Goal: Task Accomplishment & Management: Complete application form

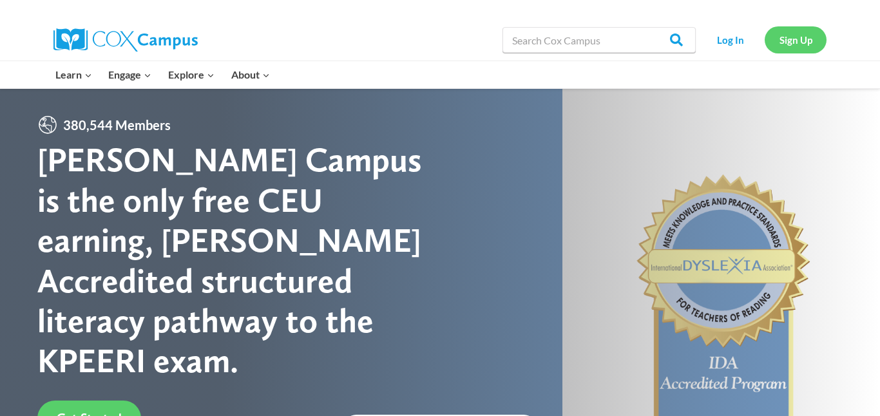
click at [788, 37] on link "Sign Up" at bounding box center [796, 39] width 62 height 26
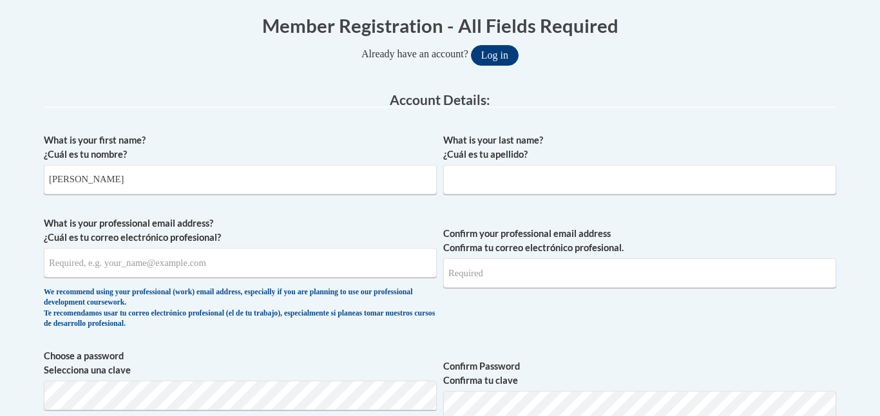
type input "[PERSON_NAME]"
click at [501, 190] on input "What is your last name? ¿Cuál es tu apellido?" at bounding box center [639, 180] width 393 height 30
type input "[PERSON_NAME]"
click at [228, 267] on input "What is your professional email address? ¿Cuál es tu correo electrónico profesi…" at bounding box center [240, 263] width 393 height 30
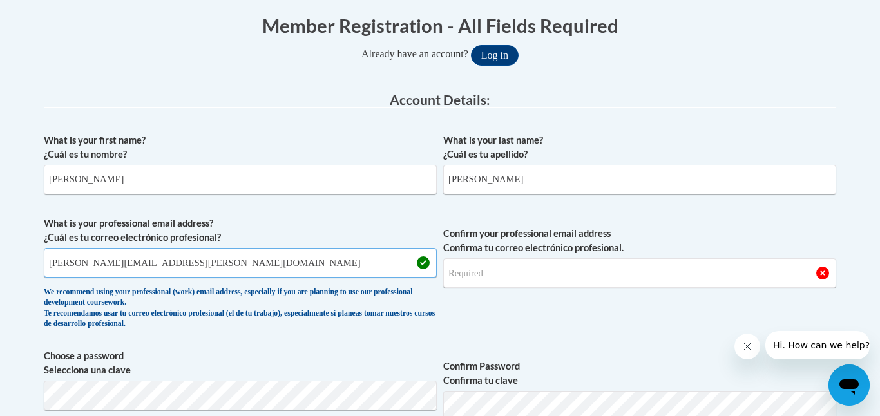
type input "[PERSON_NAME][EMAIL_ADDRESS][PERSON_NAME][DOMAIN_NAME]"
click at [470, 277] on input "Confirm your professional email address Confirma tu correo electrónico profesio…" at bounding box center [639, 273] width 393 height 30
drag, startPoint x: 48, startPoint y: 263, endPoint x: 180, endPoint y: 261, distance: 132.8
click at [181, 261] on input "[PERSON_NAME][EMAIL_ADDRESS][PERSON_NAME][DOMAIN_NAME]" at bounding box center [240, 263] width 393 height 30
click at [467, 282] on input "Confirm your professional email address Confirma tu correo electrónico profesio…" at bounding box center [639, 273] width 393 height 30
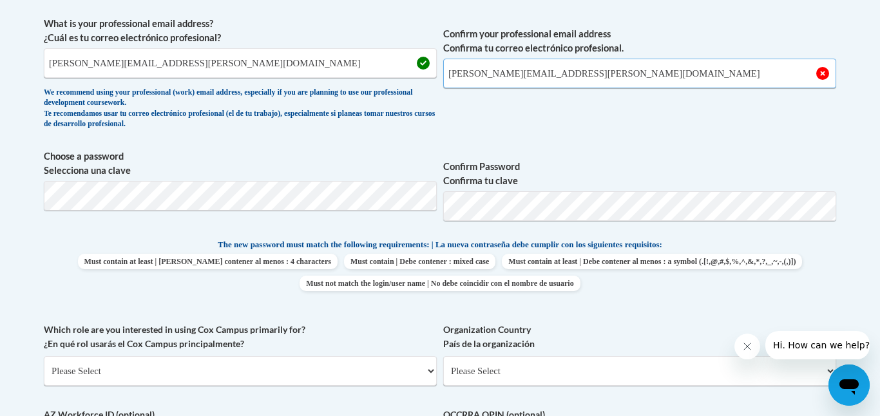
scroll to position [474, 0]
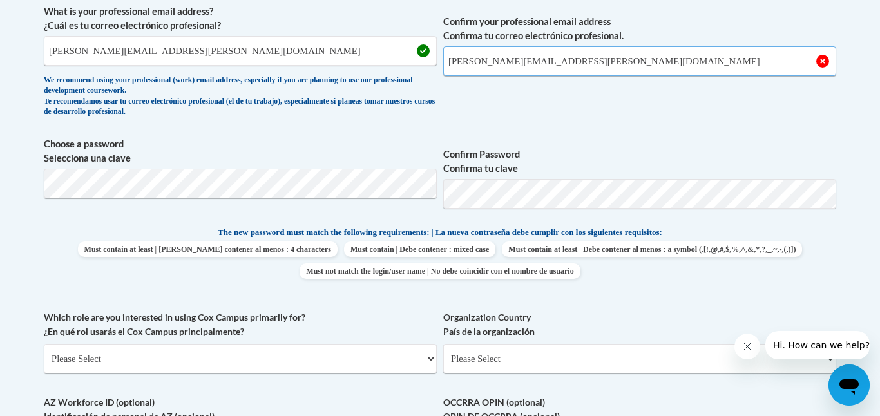
type input "[PERSON_NAME][EMAIL_ADDRESS][PERSON_NAME][DOMAIN_NAME]"
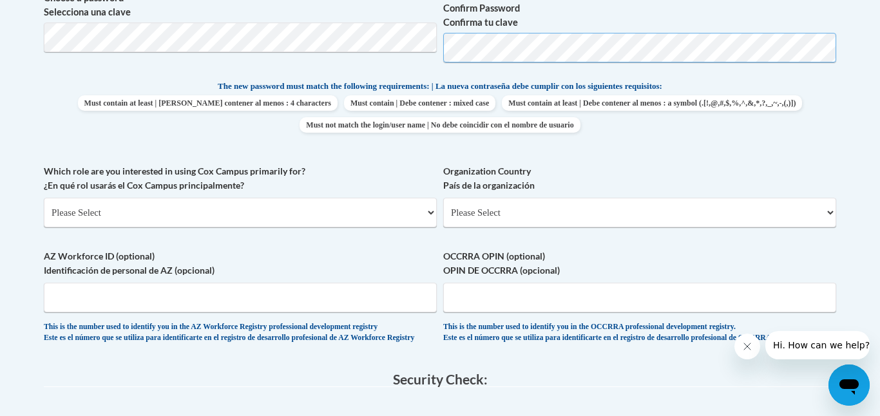
scroll to position [622, 0]
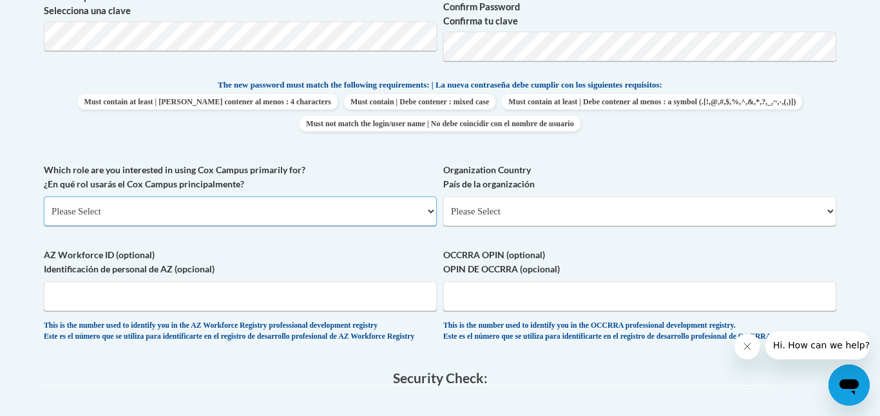
click at [304, 203] on select "Please Select College/University | Colegio/Universidad Community/Nonprofit Part…" at bounding box center [240, 212] width 393 height 30
select select "5a18ea06-2b54-4451-96f2-d152daf9eac5"
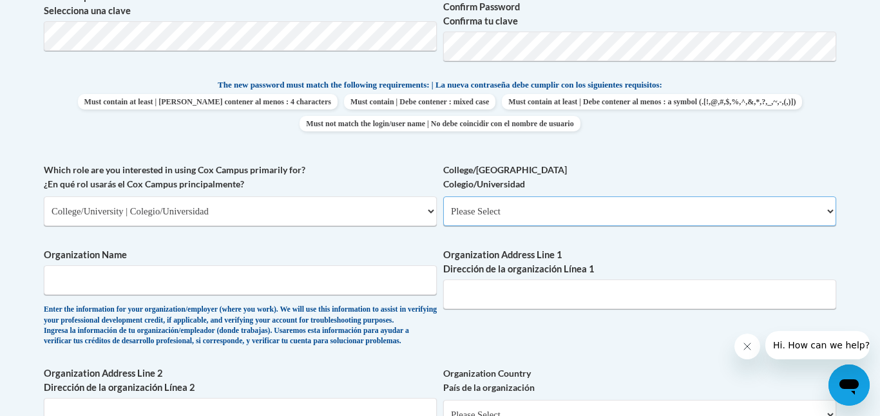
click at [516, 209] on select "Please Select College/University Staff | Empleado universitario College/Univers…" at bounding box center [639, 212] width 393 height 30
select select "99b32b07-cffc-426c-8bf6-0cd77760d84b"
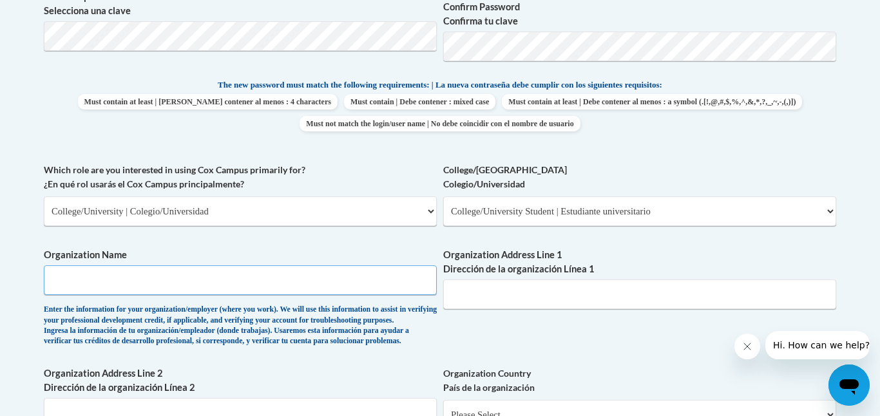
click at [316, 284] on input "Organization Name" at bounding box center [240, 281] width 393 height 30
type input "[PERSON_NAME][GEOGRAPHIC_DATA]"
click at [565, 298] on input "Organization Address Line 1 Dirección de la organización Línea 1" at bounding box center [639, 295] width 393 height 30
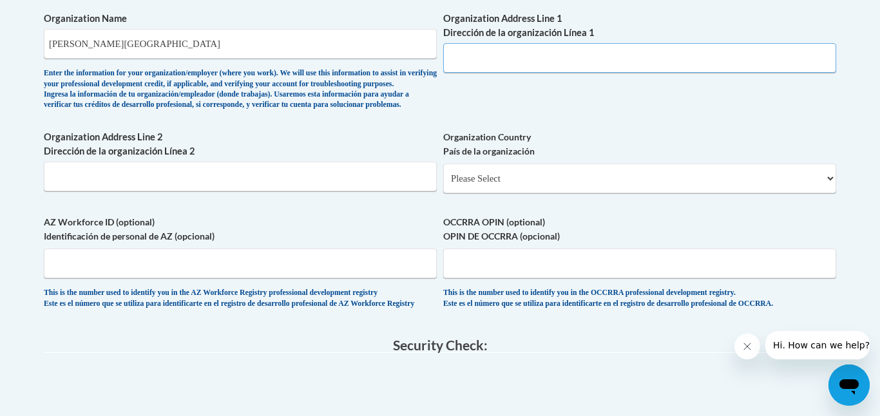
scroll to position [863, 0]
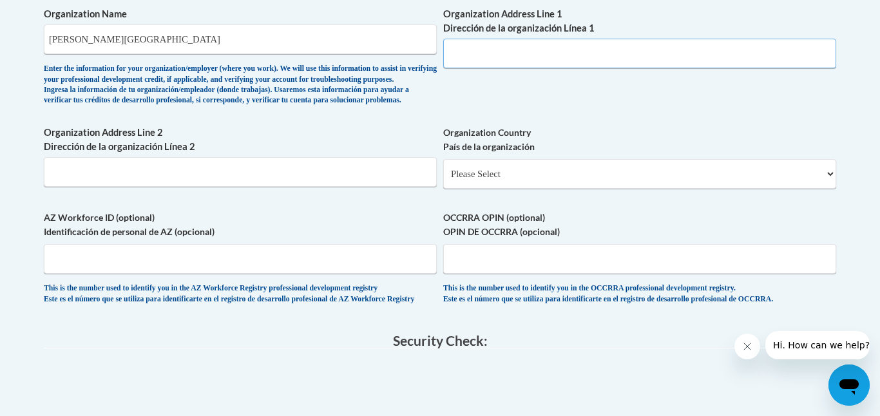
paste input "[STREET_ADDRESS][PERSON_NAME]"
type input "[STREET_ADDRESS][PERSON_NAME]"
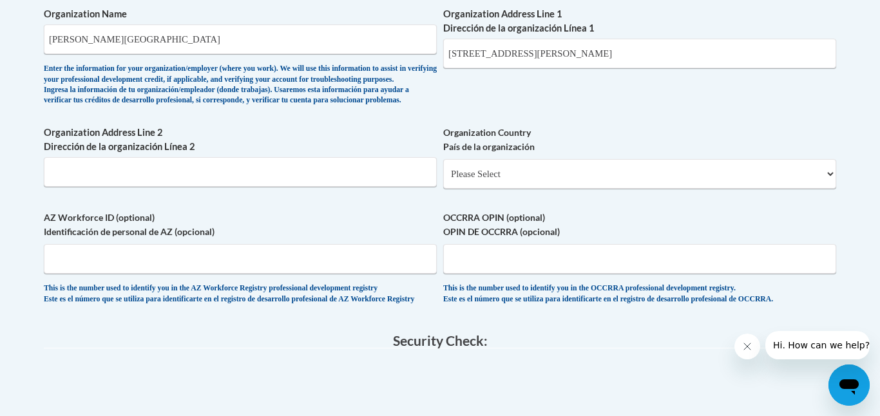
click at [498, 189] on select "Please Select [GEOGRAPHIC_DATA] | [GEOGRAPHIC_DATA] Outside of [GEOGRAPHIC_DATA…" at bounding box center [639, 174] width 393 height 30
select select "ad49bcad-a171-4b2e-b99c-48b446064914"
select select
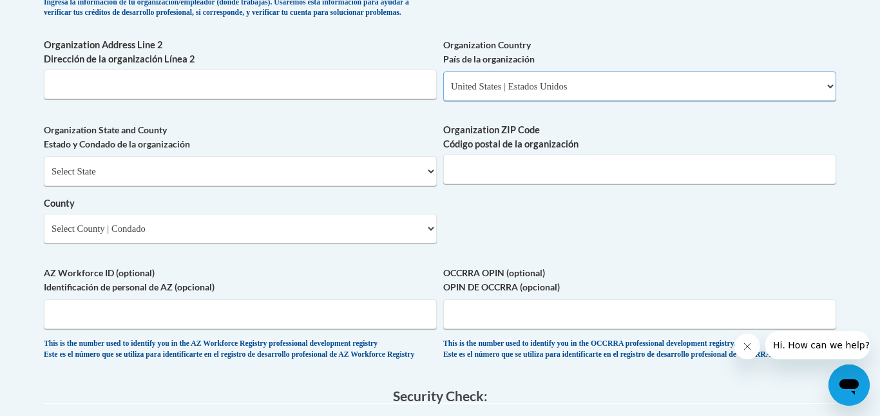
scroll to position [953, 0]
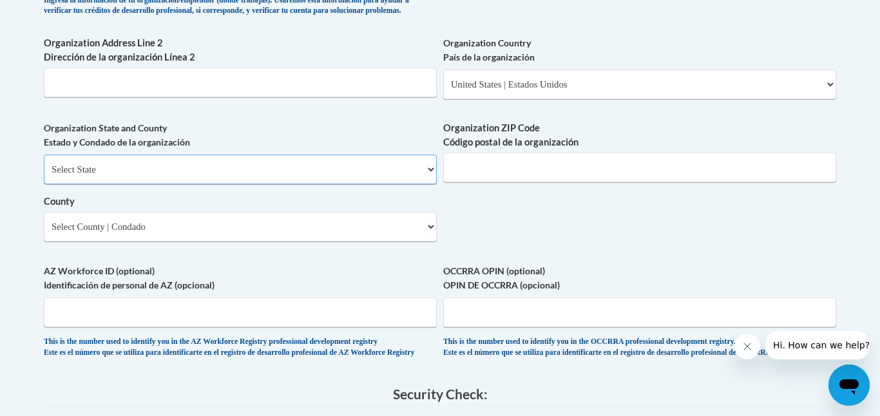
click at [298, 184] on select "Select State [US_STATE] [US_STATE] [US_STATE] [US_STATE] [US_STATE] [US_STATE] …" at bounding box center [240, 170] width 393 height 30
select select "[US_STATE]"
click at [567, 182] on input "Organization ZIP Code Código postal de la organización" at bounding box center [639, 168] width 393 height 30
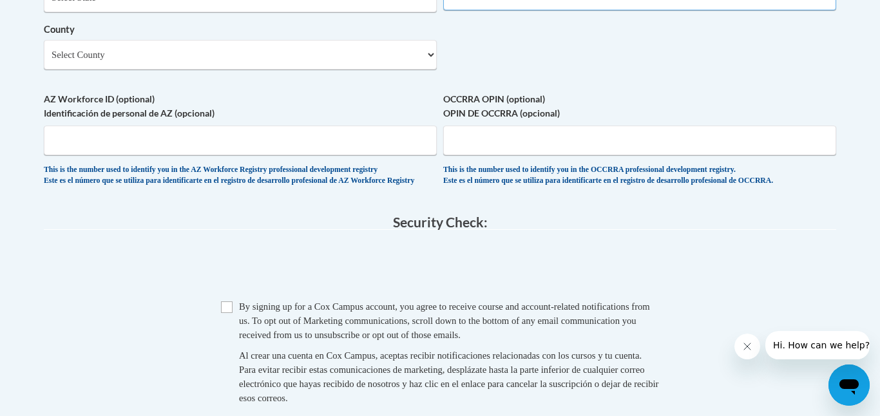
scroll to position [1142, 0]
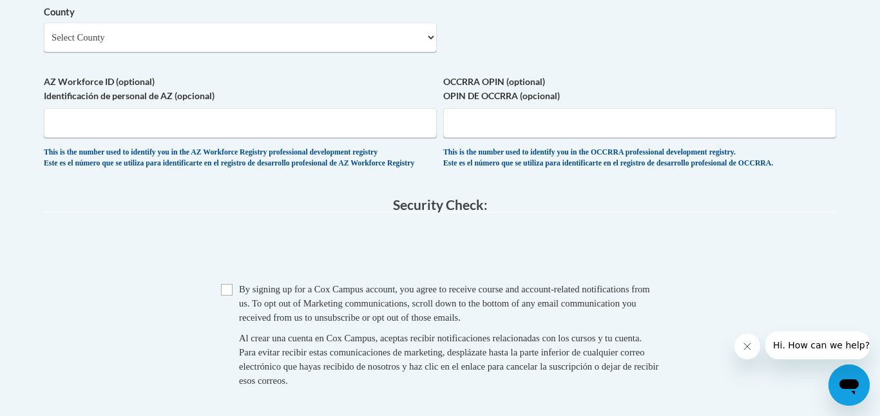
type input "30314"
click at [323, 52] on select "Select County Appling [PERSON_NAME] [PERSON_NAME] [PERSON_NAME] [PERSON_NAME] B…" at bounding box center [240, 38] width 393 height 30
click at [235, 52] on select "Select County Appling [PERSON_NAME] [PERSON_NAME] [PERSON_NAME] [PERSON_NAME] B…" at bounding box center [240, 38] width 393 height 30
select select "[PERSON_NAME]"
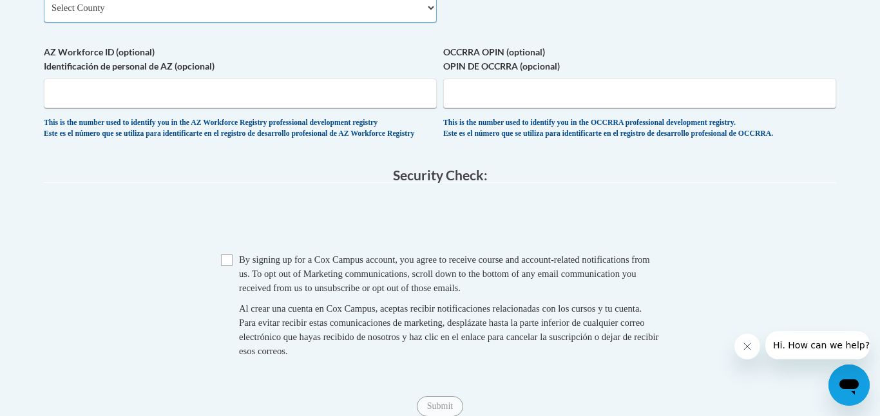
scroll to position [1277, 0]
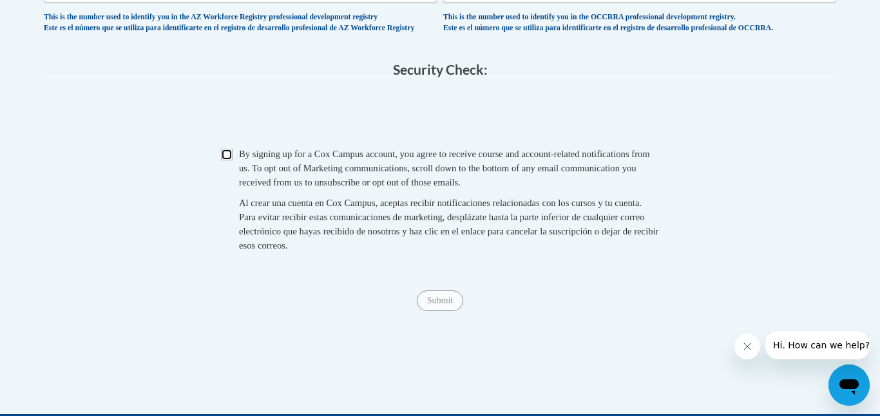
click at [227, 160] on input "Checkbox" at bounding box center [227, 155] width 12 height 12
checkbox input "true"
click at [447, 311] on input "Submit" at bounding box center [440, 301] width 46 height 21
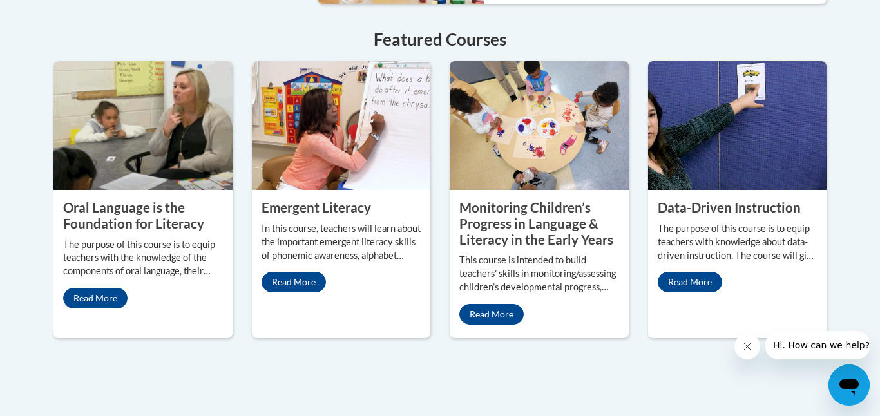
scroll to position [1160, 0]
